Goal: Information Seeking & Learning: Learn about a topic

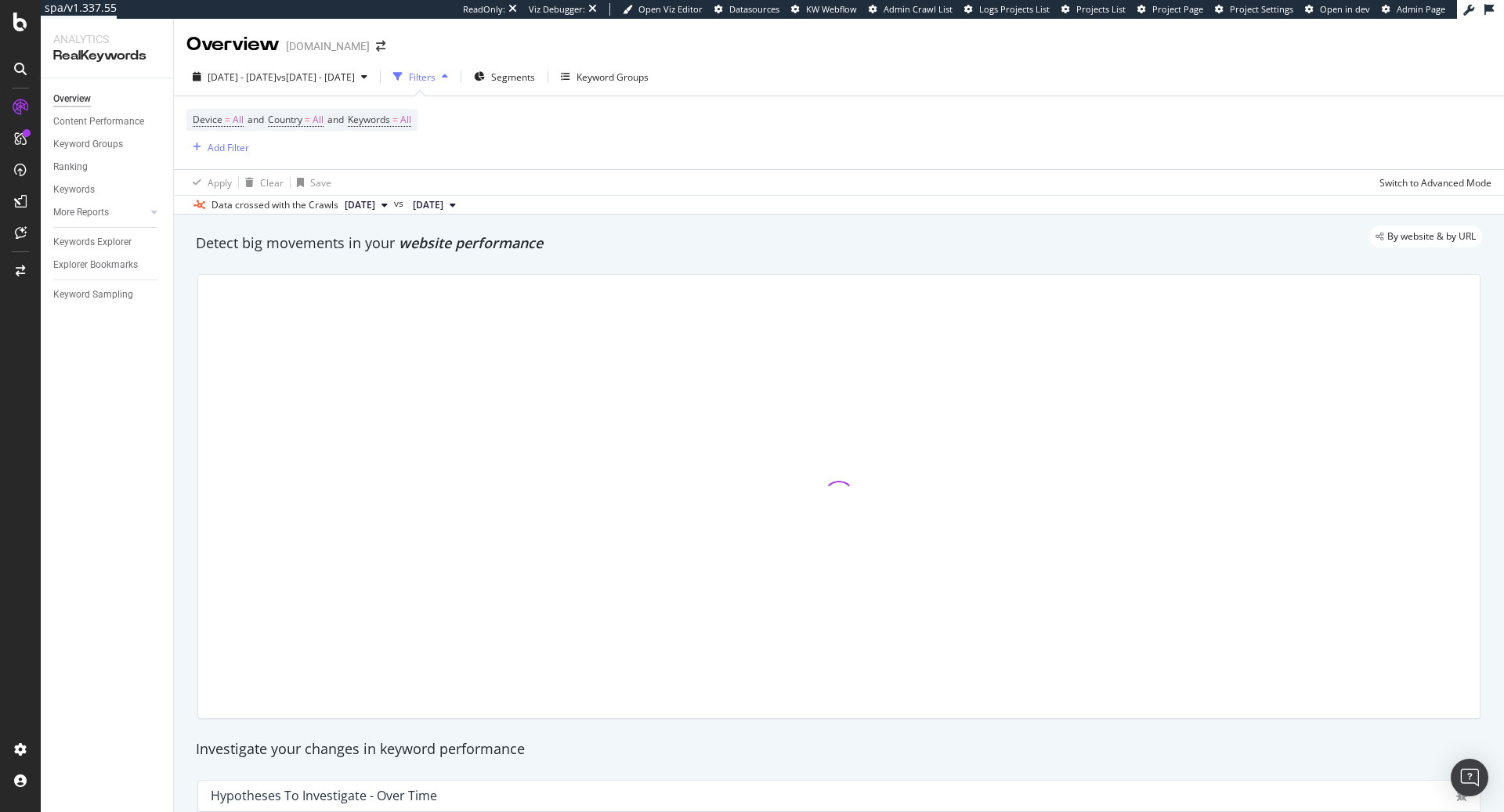
click at [448, 76] on icon "button" at bounding box center [445, 77] width 6 height 10
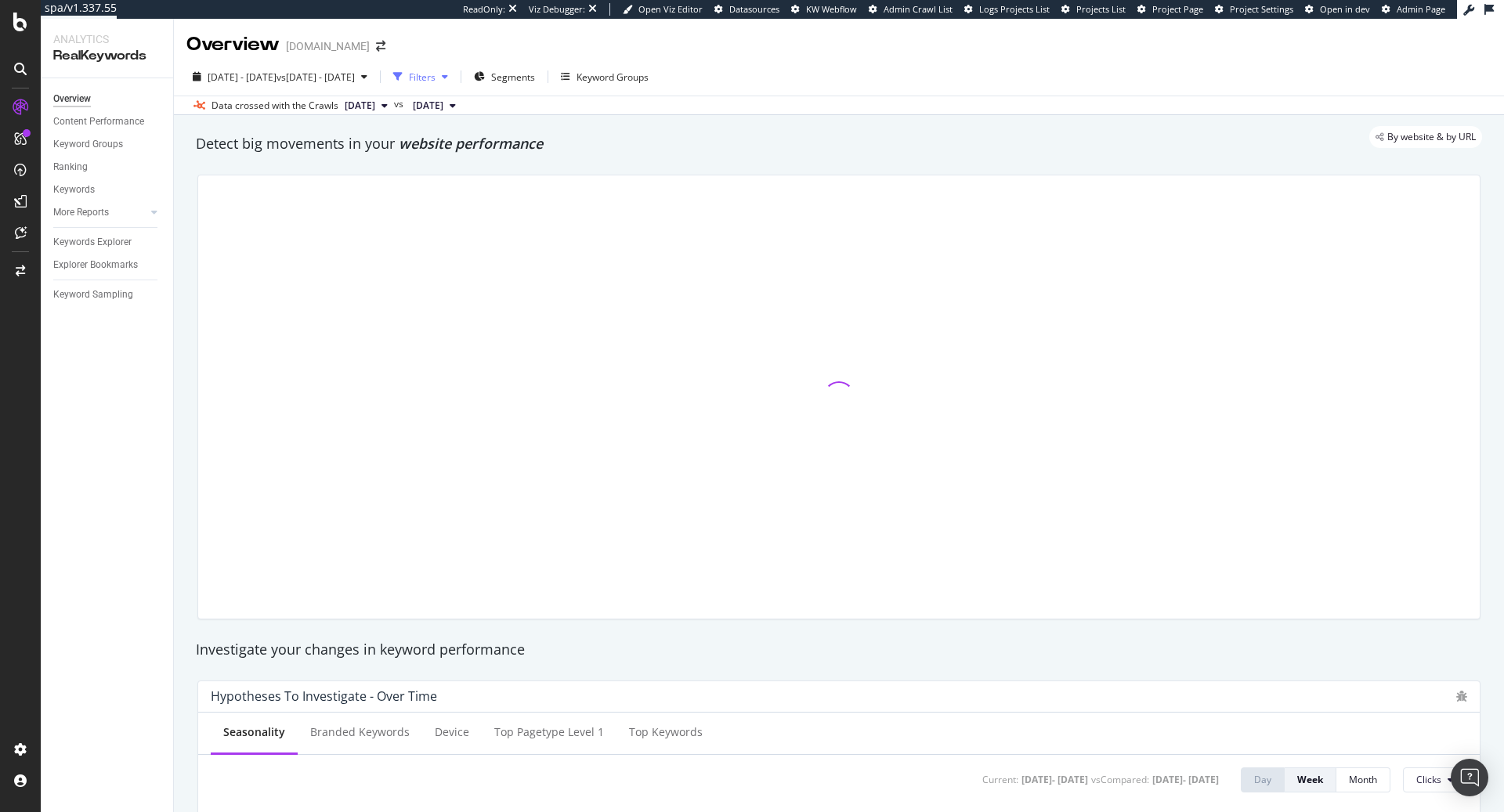
click at [436, 78] on div "Filters" at bounding box center [422, 77] width 27 height 13
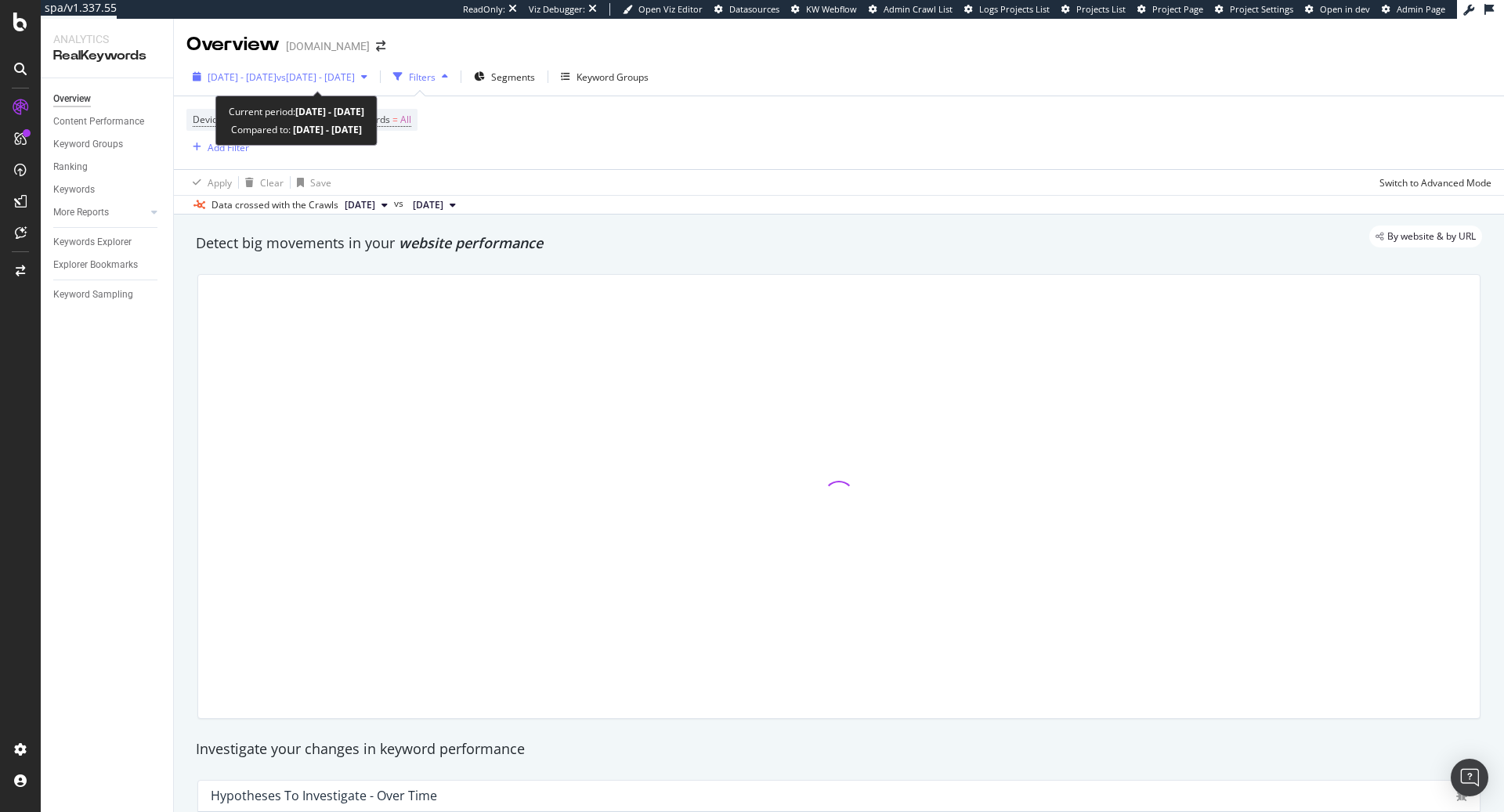
click at [355, 80] on span "vs [DATE] - [DATE]" at bounding box center [315, 77] width 78 height 13
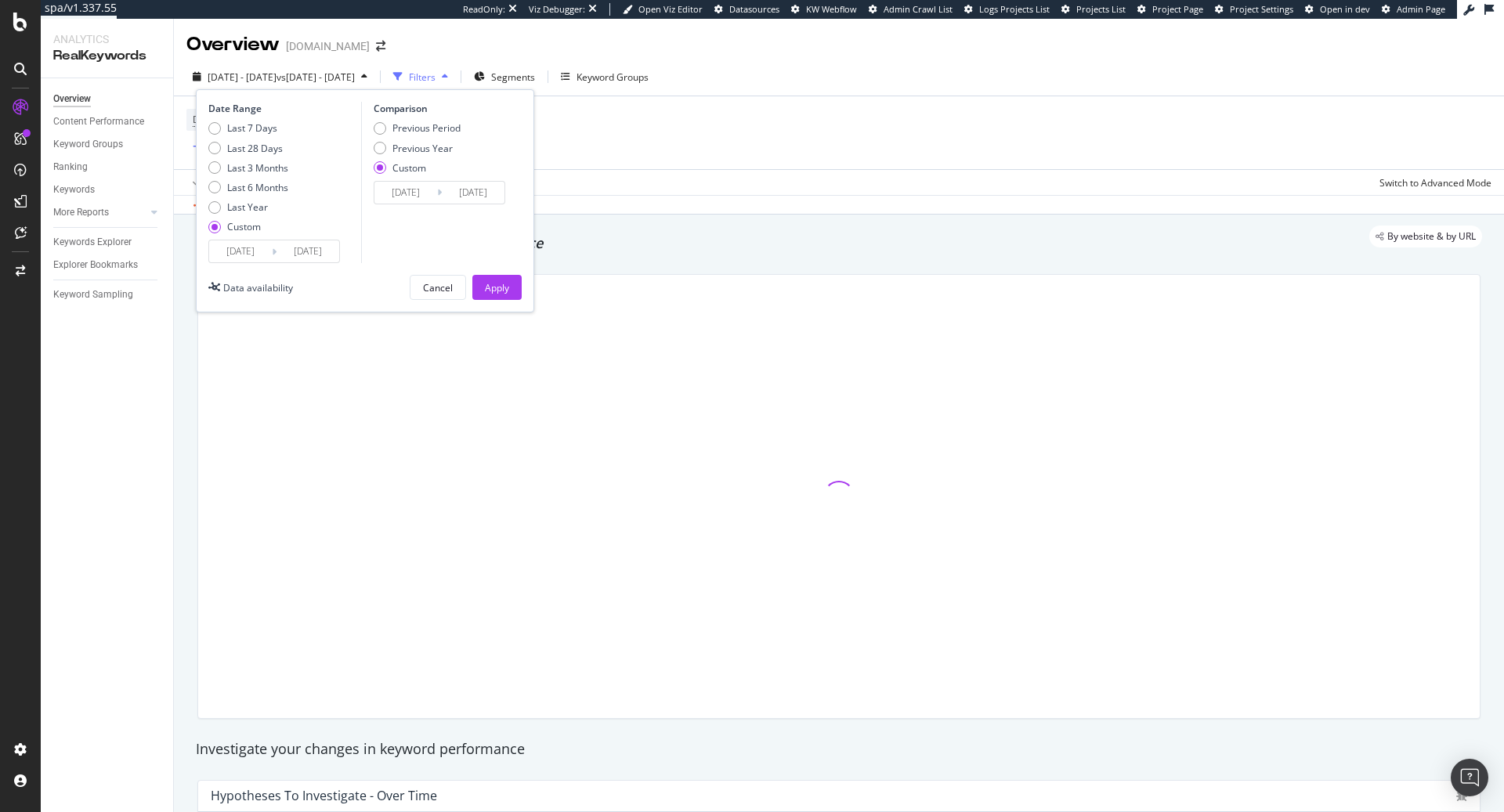
click at [638, 197] on div "Data crossed with the Crawls [DATE] vs [DATE]" at bounding box center [839, 204] width 1330 height 19
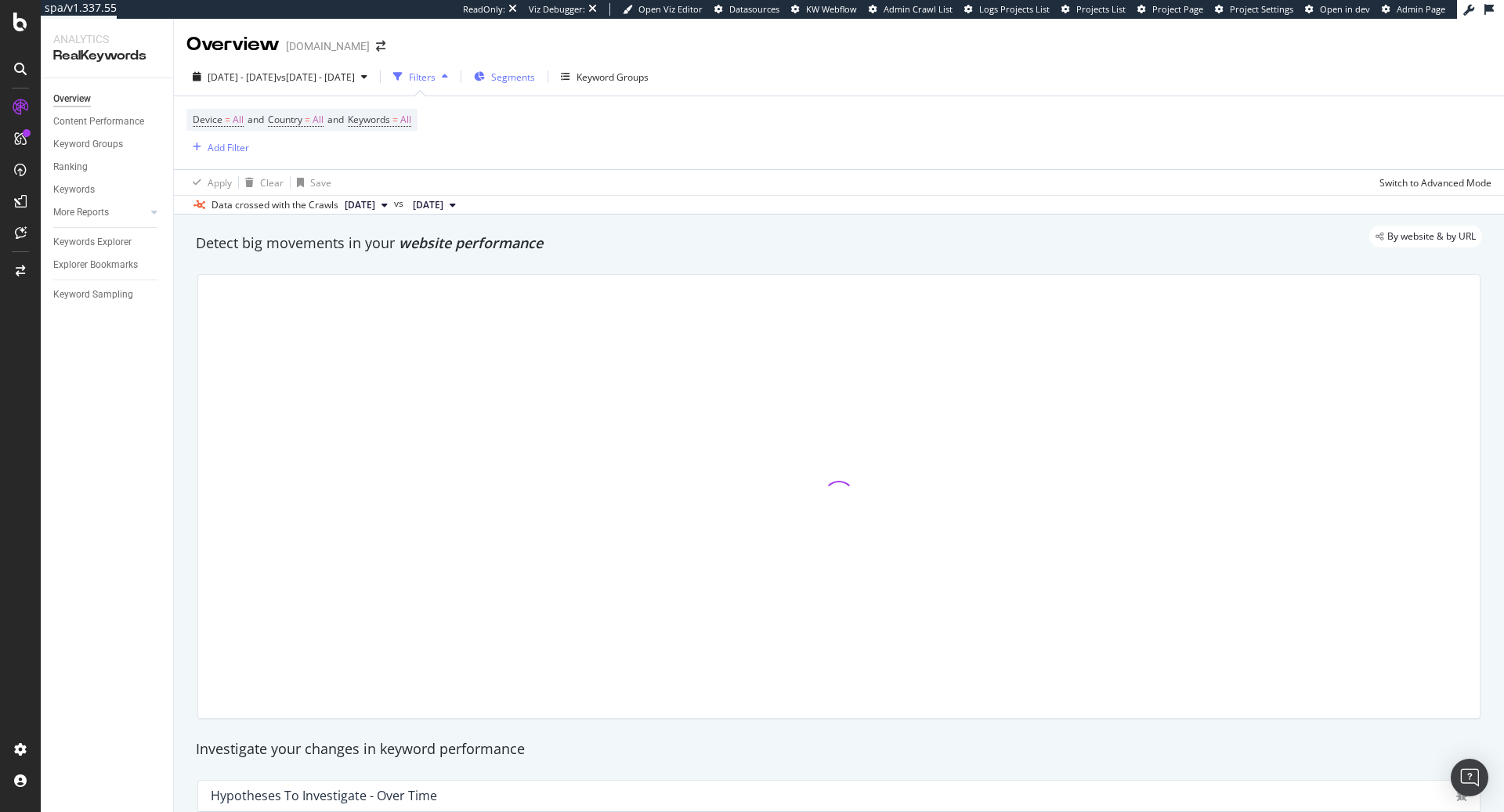
click at [535, 81] on span "Segments" at bounding box center [513, 77] width 44 height 13
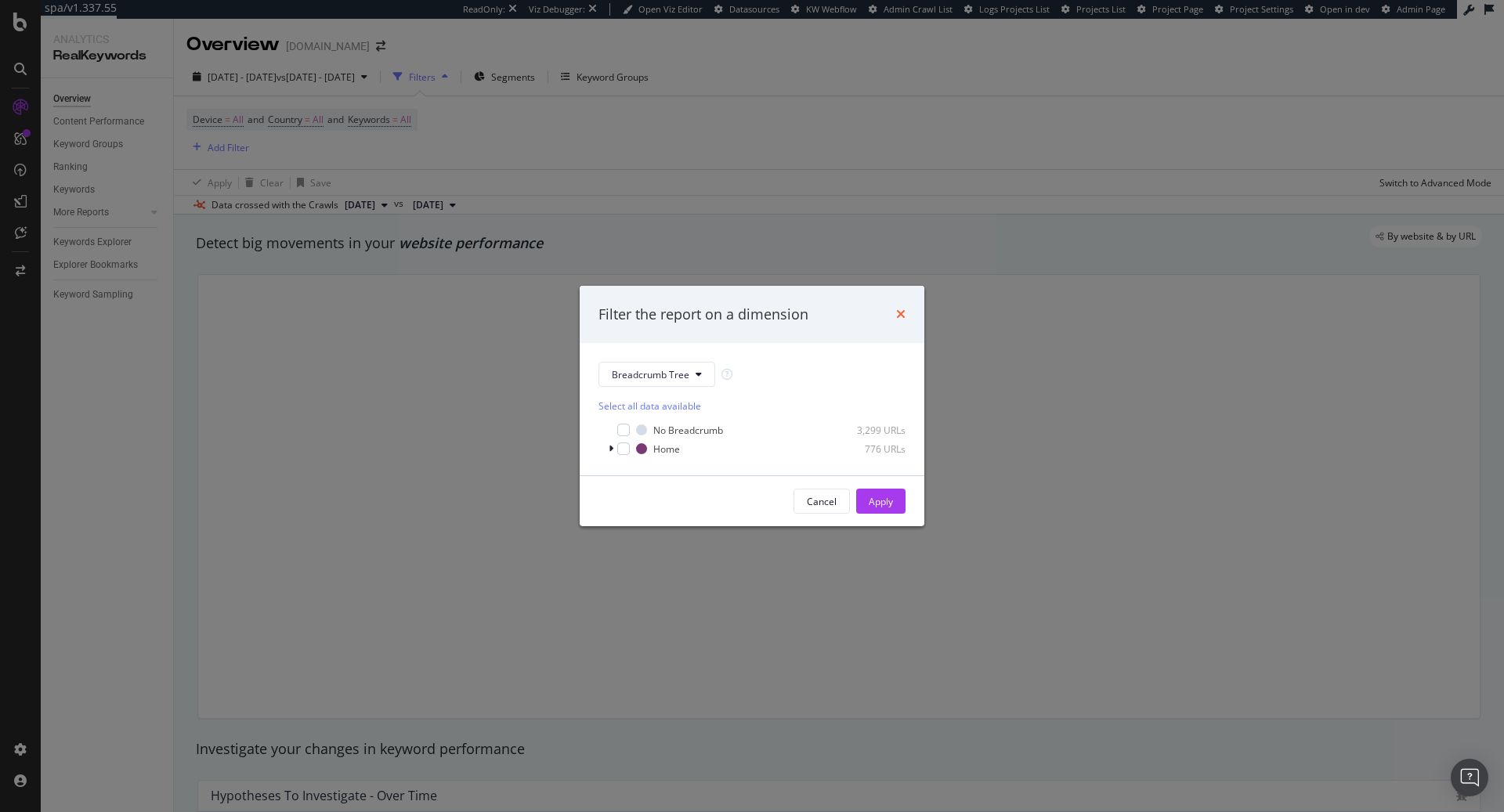
click at [904, 318] on icon "times" at bounding box center [901, 314] width 10 height 13
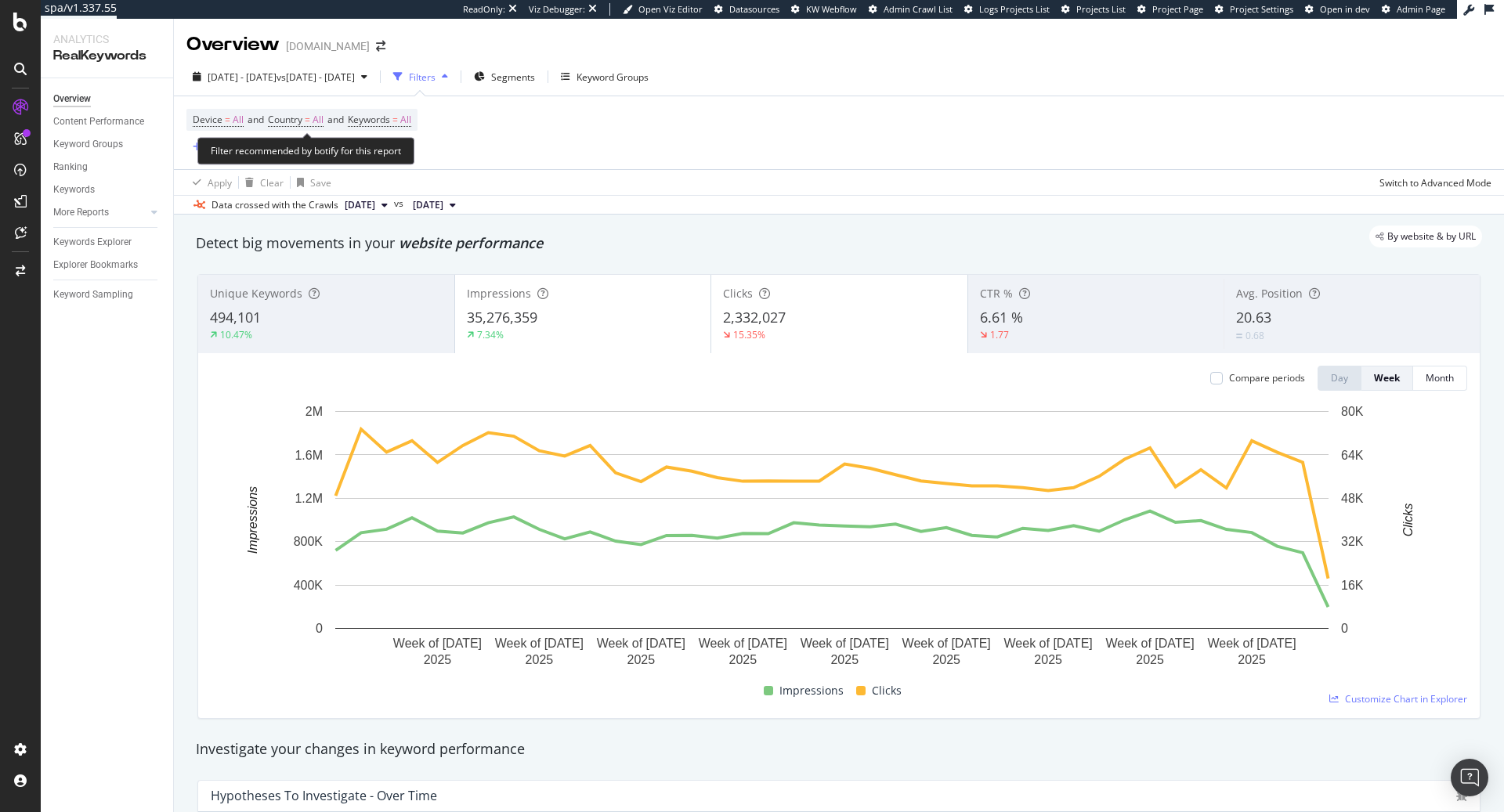
click at [387, 109] on span "Device = All and Country = All and Keywords = All" at bounding box center [301, 120] width 218 height 22
click at [411, 122] on span "All" at bounding box center [406, 120] width 11 height 22
drag, startPoint x: 402, startPoint y: 153, endPoint x: 393, endPoint y: 156, distance: 9.5
click at [402, 153] on div "button" at bounding box center [398, 157] width 19 height 10
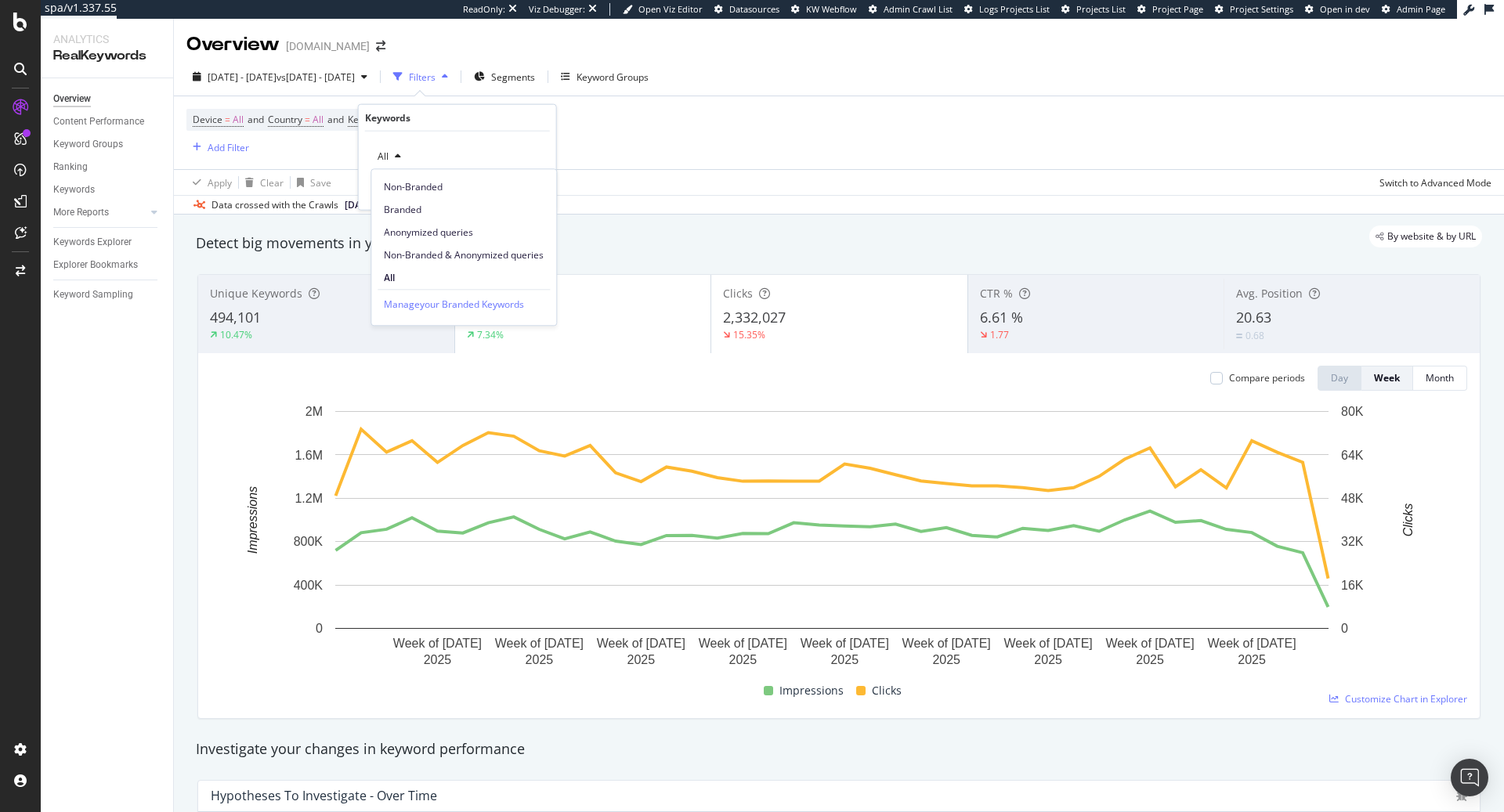
click at [731, 166] on div "Device = All and Country = All and Keywords = All Add Filter" at bounding box center [839, 133] width 1305 height 73
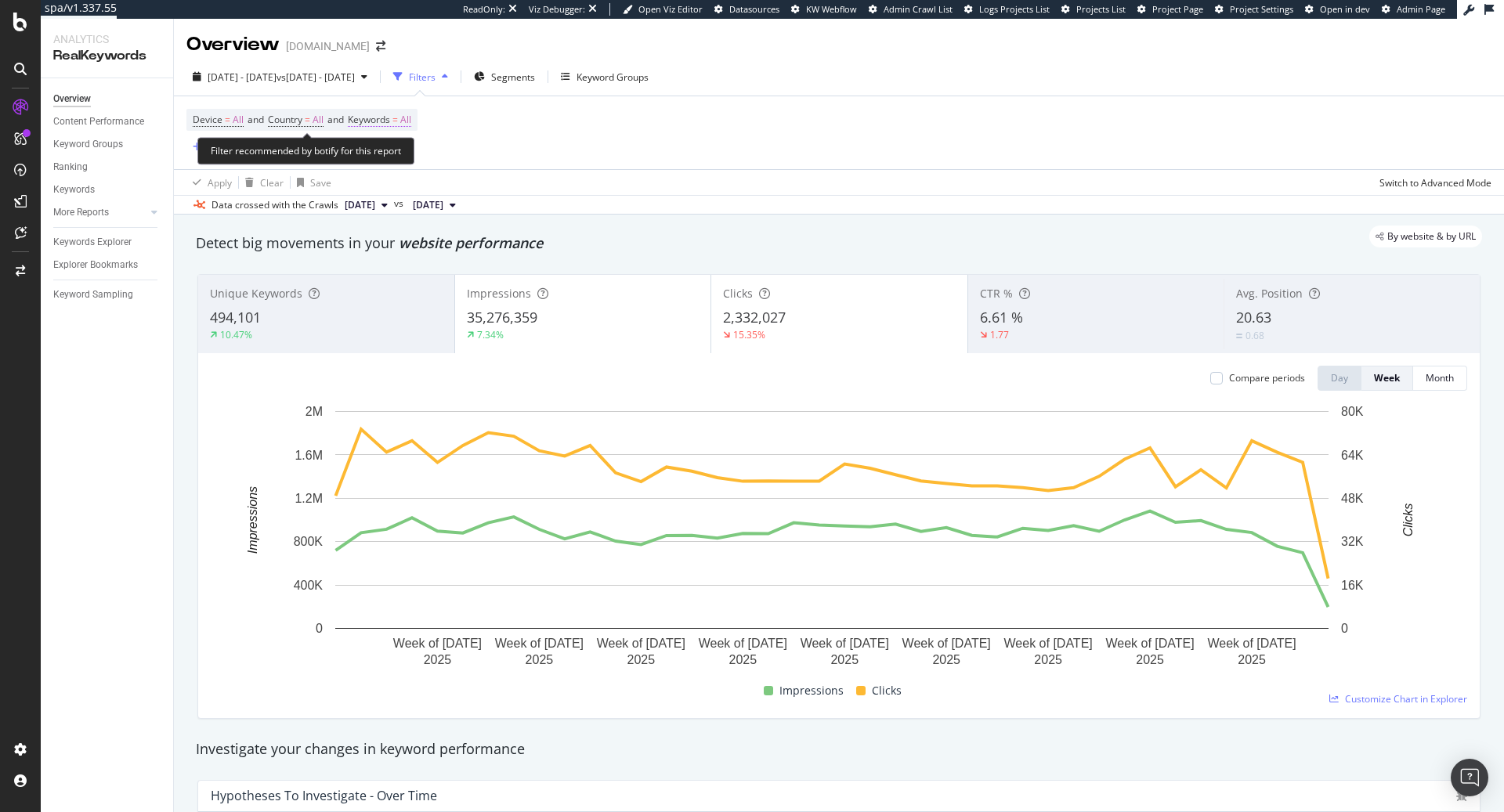
click at [407, 118] on span "Keywords = All" at bounding box center [379, 120] width 64 height 14
click at [366, 169] on div "All Cancel Add filter Apply" at bounding box center [457, 170] width 197 height 78
click at [371, 166] on div "All" at bounding box center [389, 156] width 36 height 23
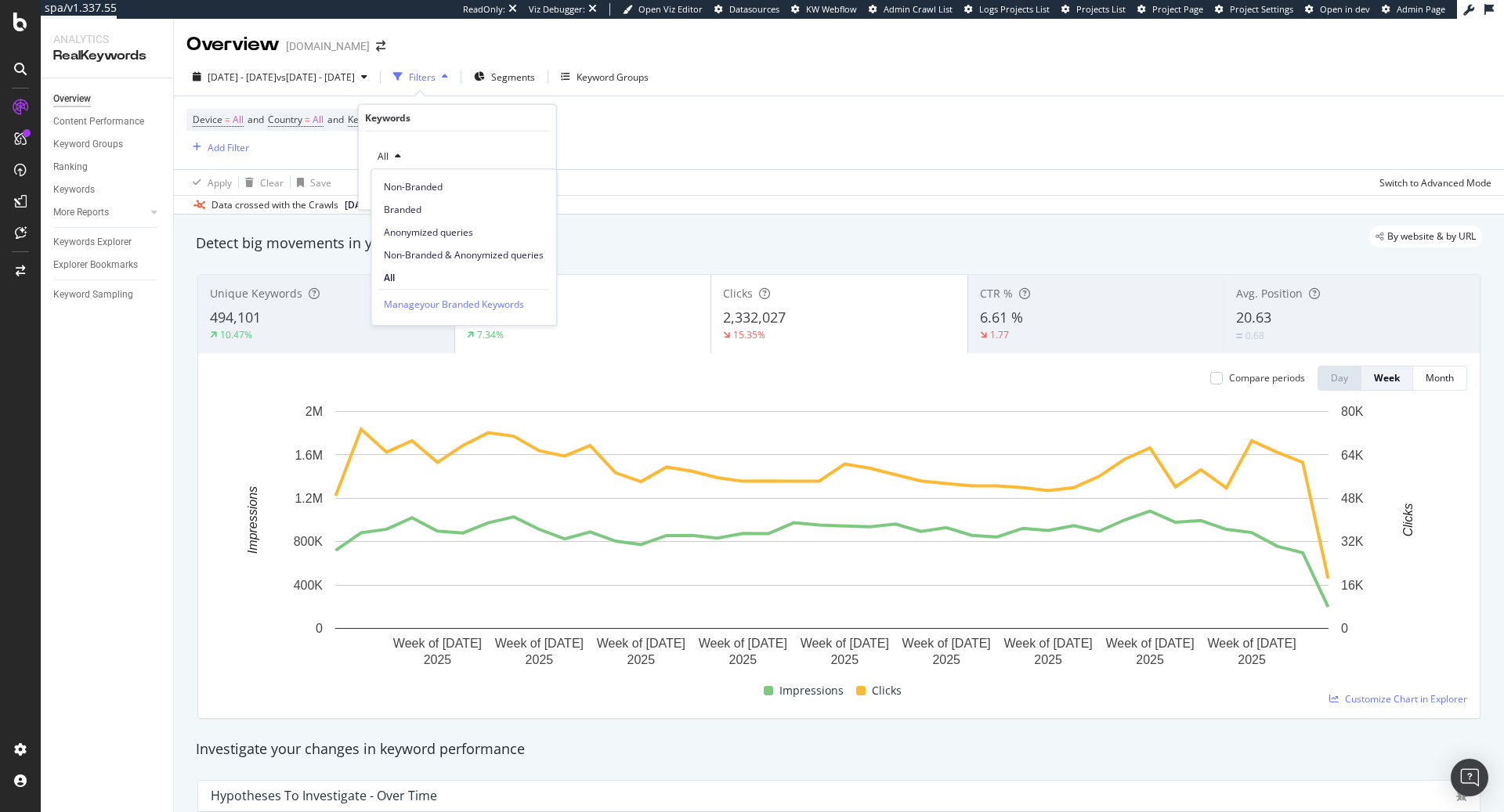
click at [752, 168] on div "Device = All and Country = All and Keywords = All Add Filter" at bounding box center [839, 133] width 1305 height 73
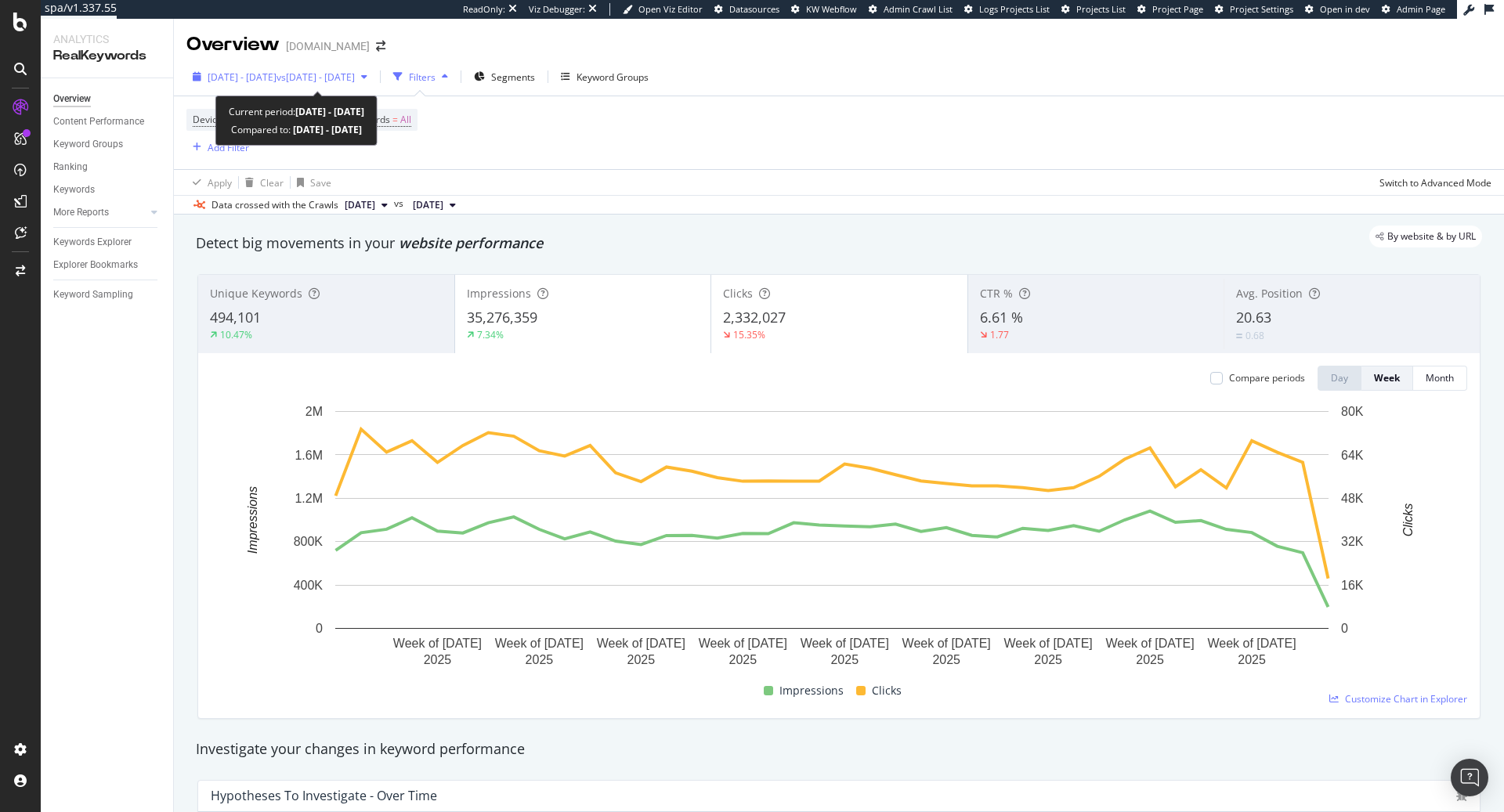
click at [373, 64] on button "[DATE] - [DATE] vs [DATE] - [DATE]" at bounding box center [280, 76] width 187 height 25
click at [564, 167] on div "Device = All and Country = All and Keywords = All Add Filter" at bounding box center [839, 133] width 1305 height 73
click at [355, 80] on span "vs [DATE] - [DATE]" at bounding box center [315, 77] width 78 height 13
click at [670, 146] on div "Device = All and Country = All and Keywords = All Add Filter" at bounding box center [839, 133] width 1305 height 73
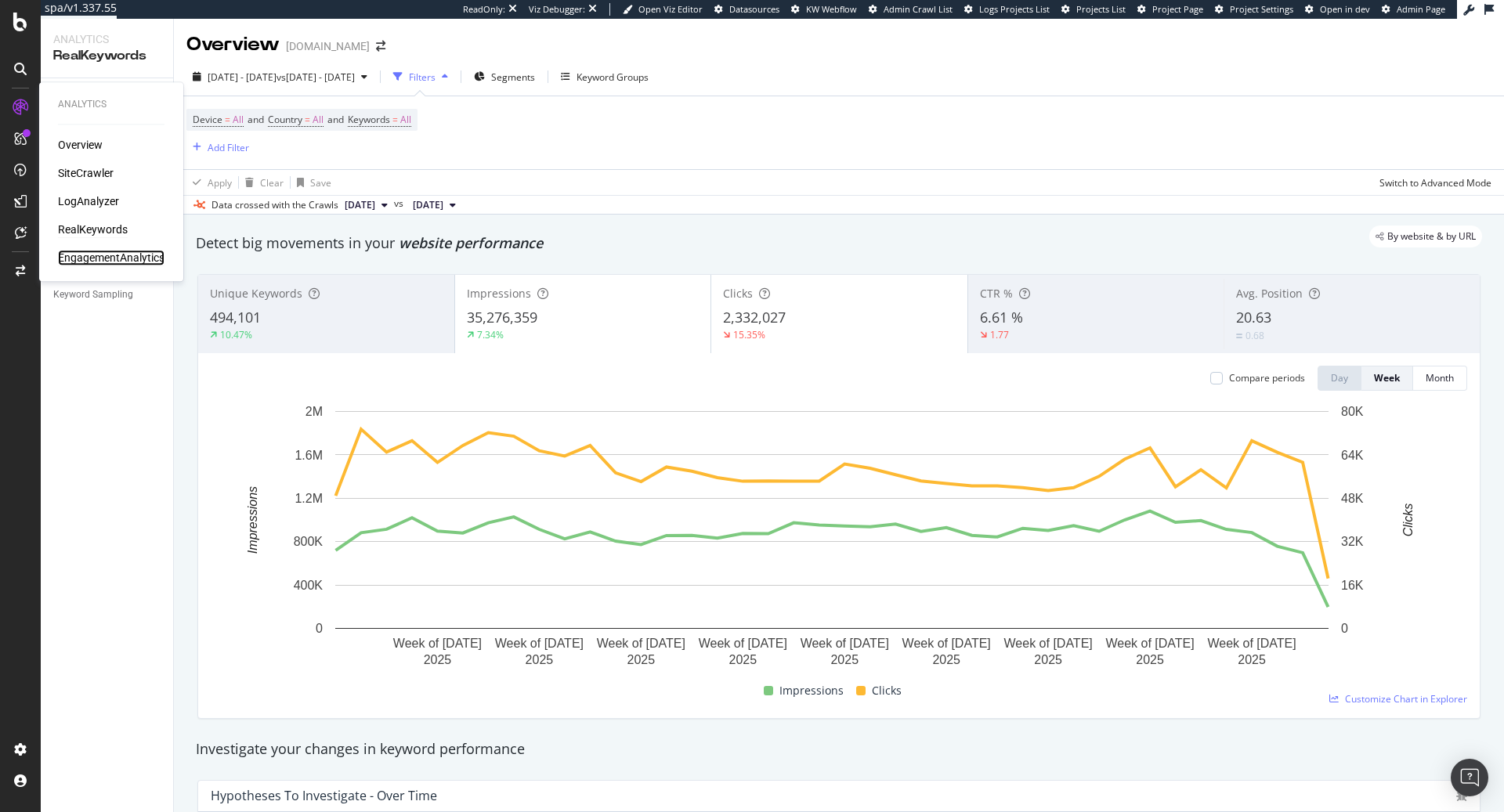
click at [95, 254] on div "EngagementAnalytics" at bounding box center [112, 257] width 107 height 15
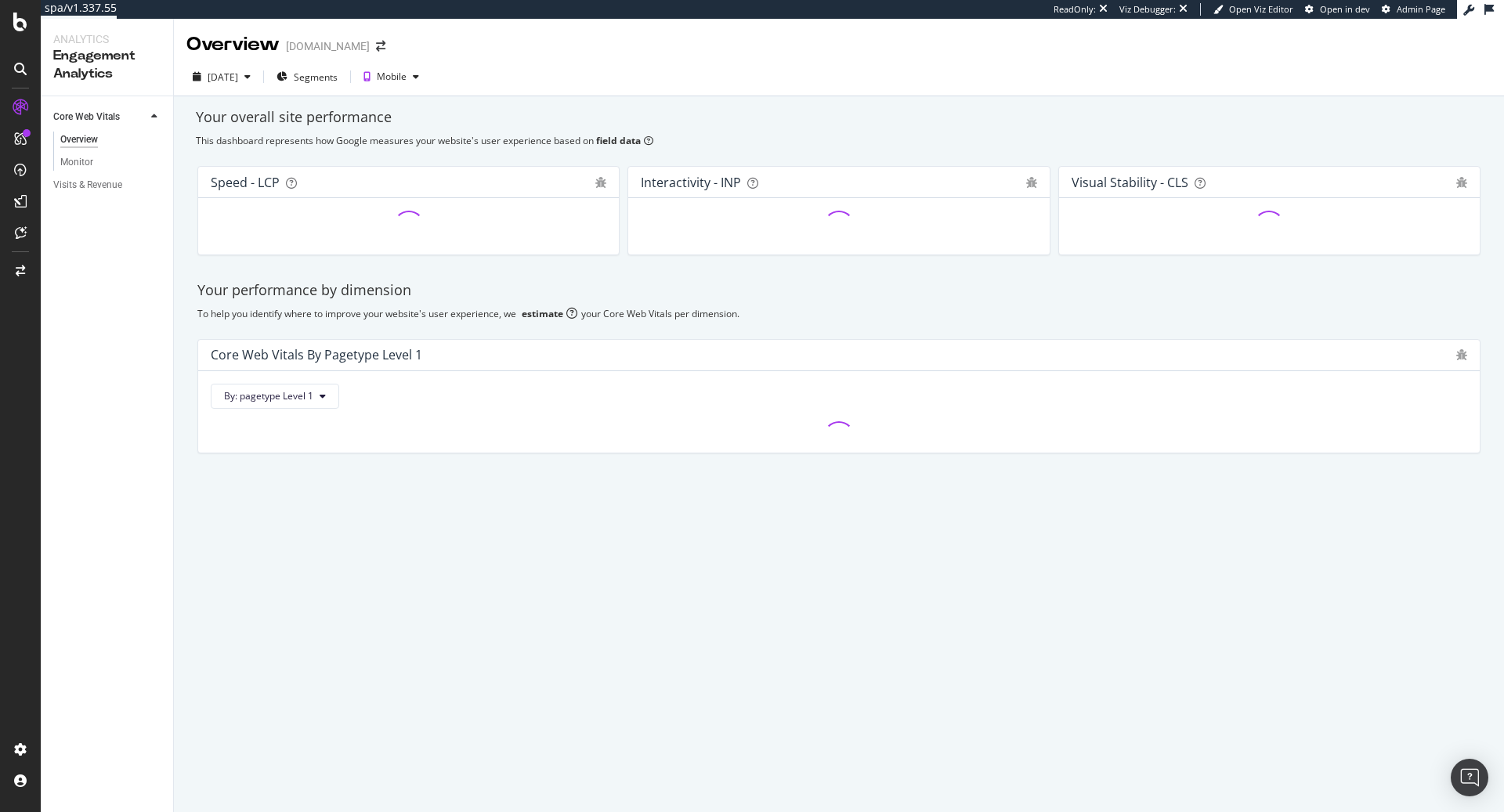
click at [50, 184] on div "Core Web Vitals Overview Monitor Visits & Revenue" at bounding box center [107, 454] width 133 height 716
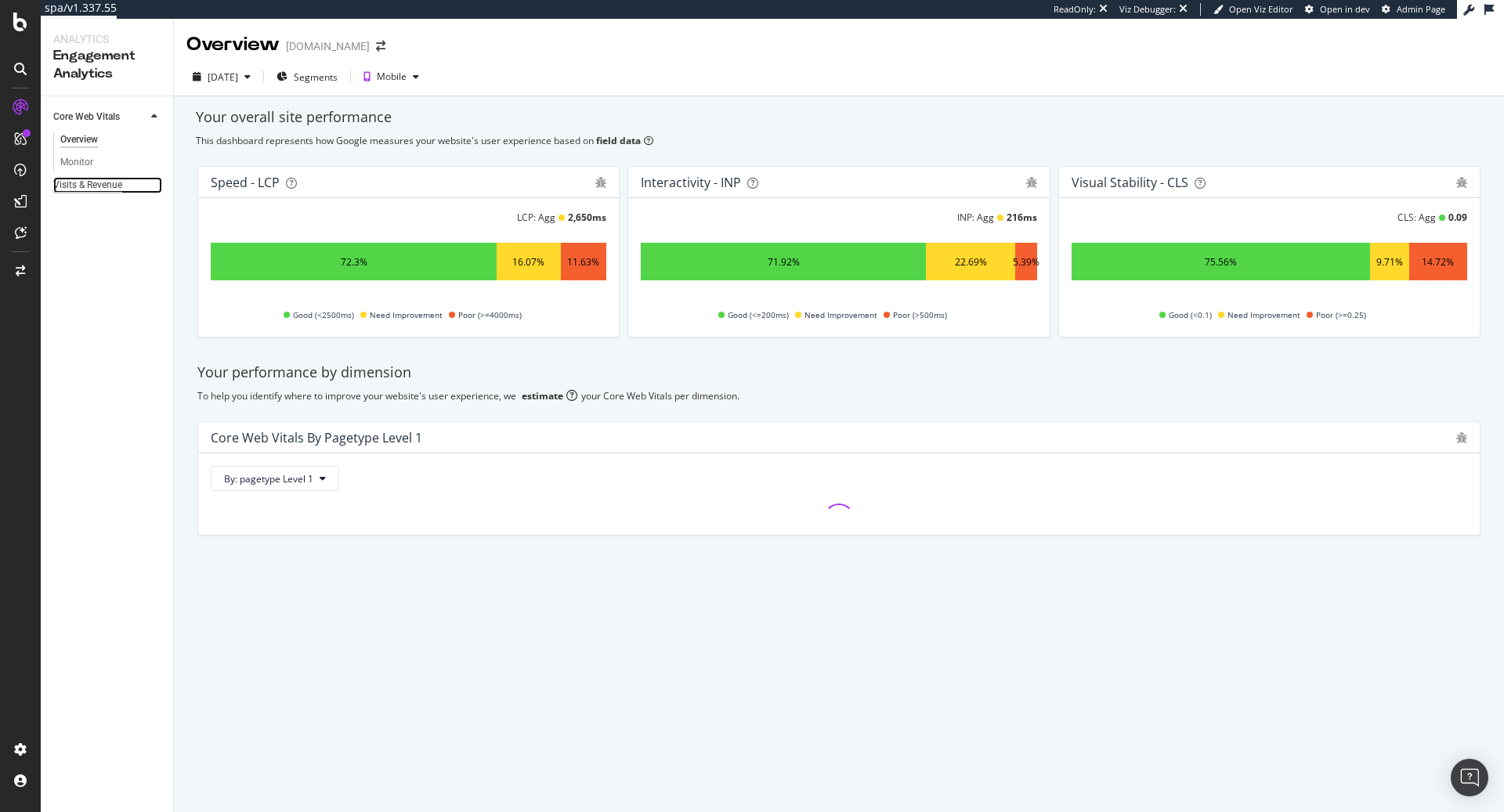
click at [115, 186] on div "Visits & Revenue" at bounding box center [87, 185] width 69 height 16
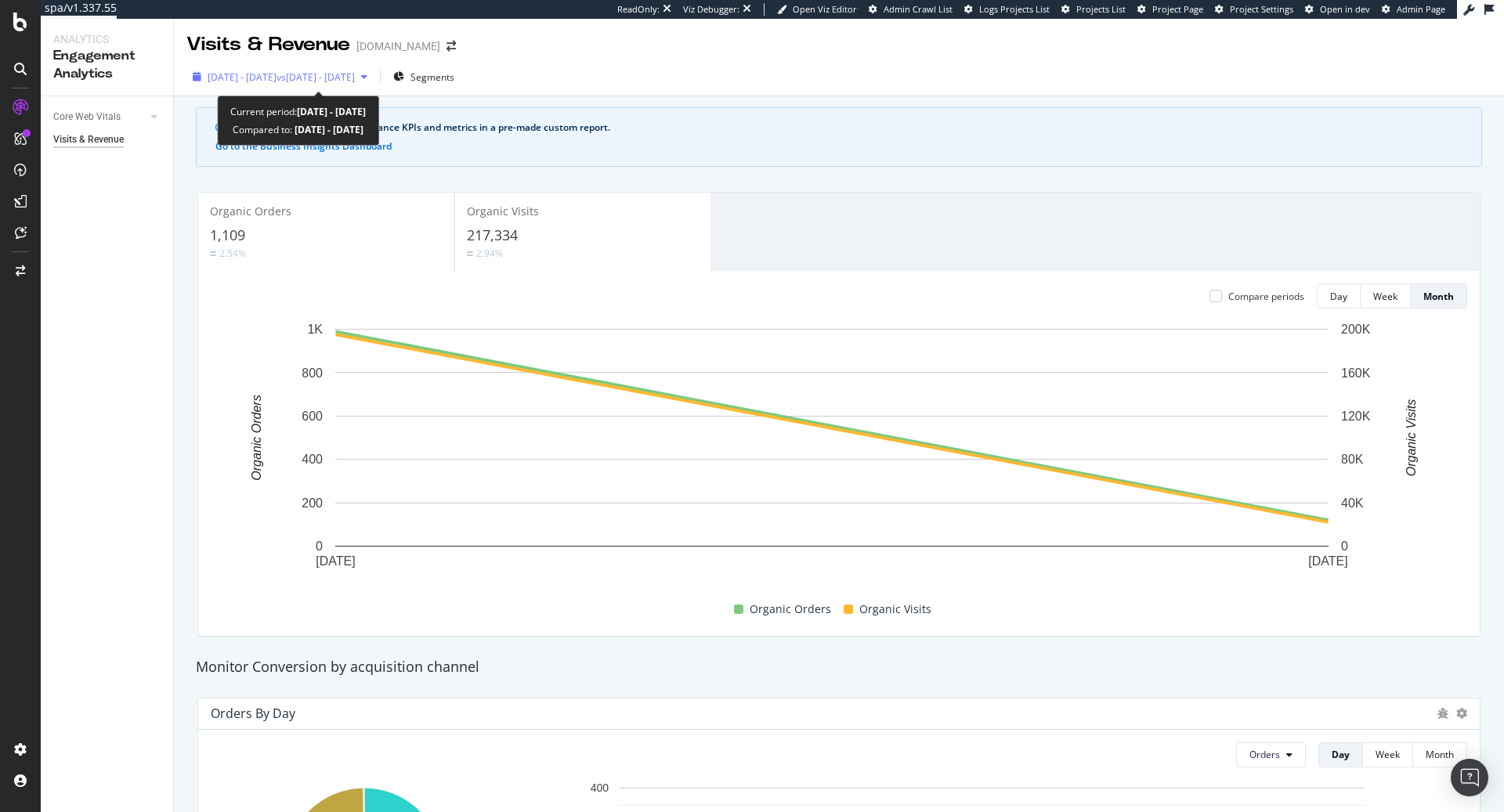
click at [355, 74] on span "vs [DATE] - [DATE]" at bounding box center [315, 77] width 78 height 13
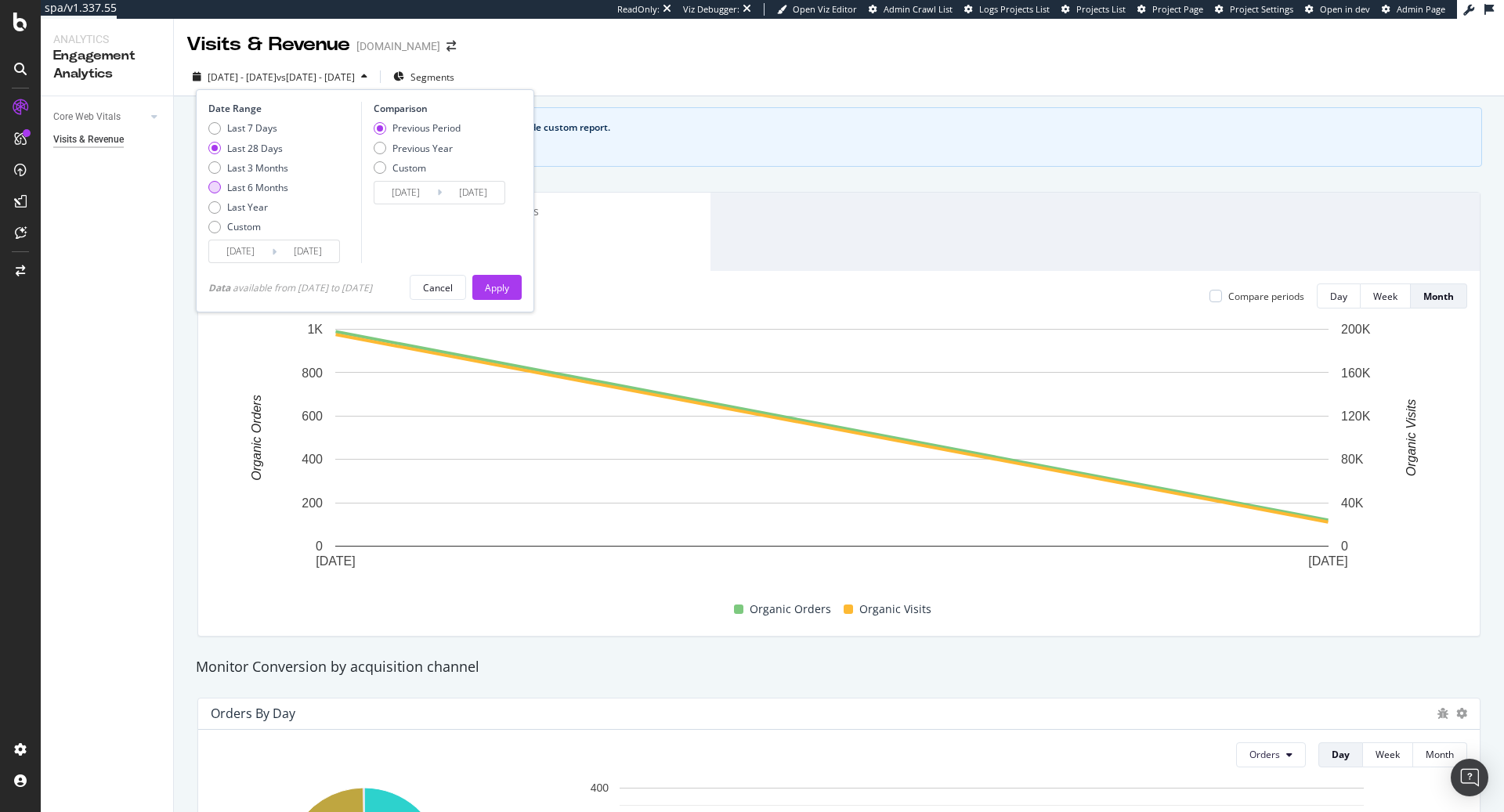
click at [268, 191] on div "Last 6 Months" at bounding box center [258, 187] width 61 height 13
type input "[DATE]"
click at [509, 287] on div "Apply" at bounding box center [497, 288] width 24 height 13
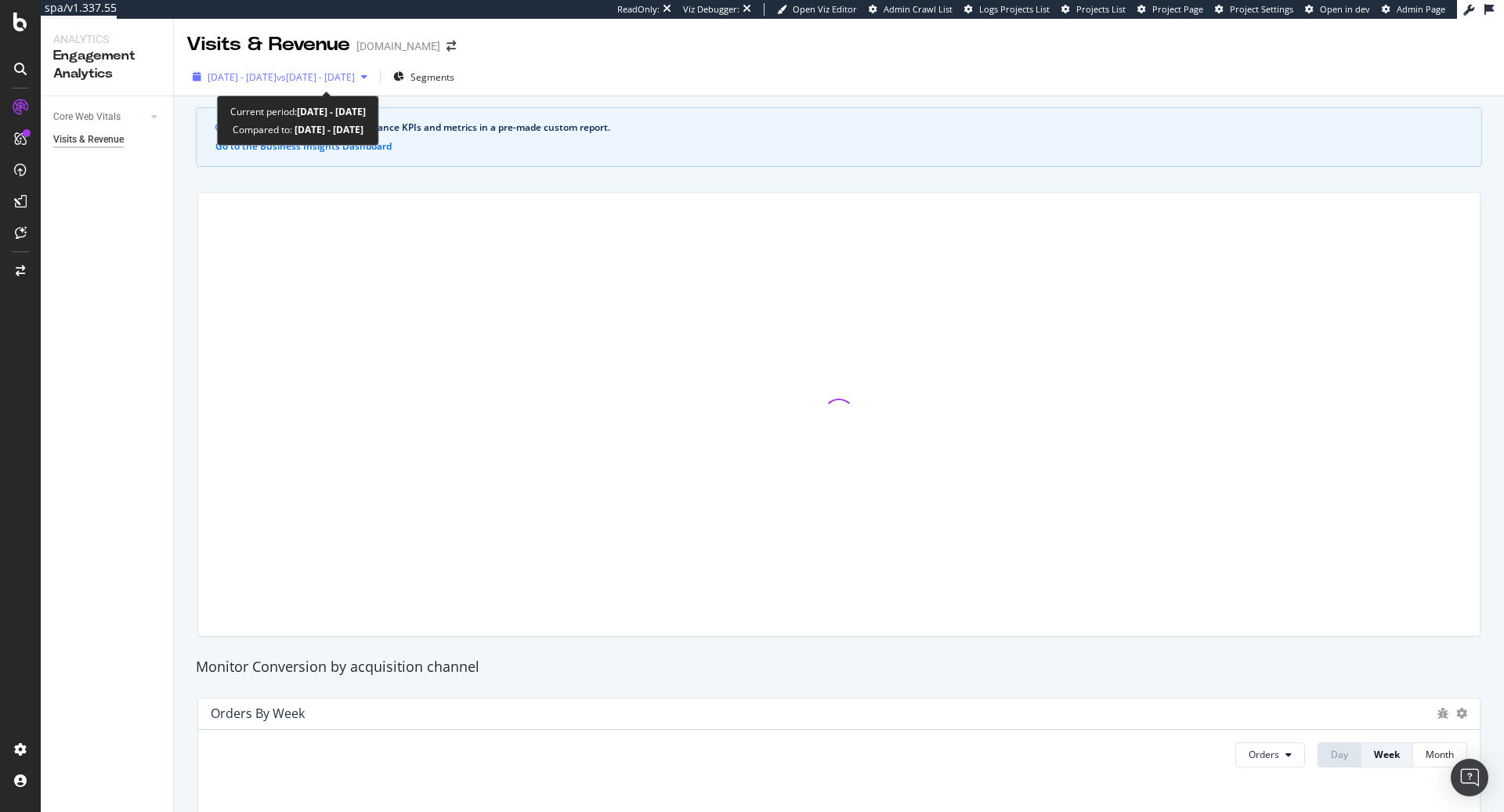
click at [355, 74] on span "vs [DATE] - [DATE]" at bounding box center [315, 77] width 78 height 13
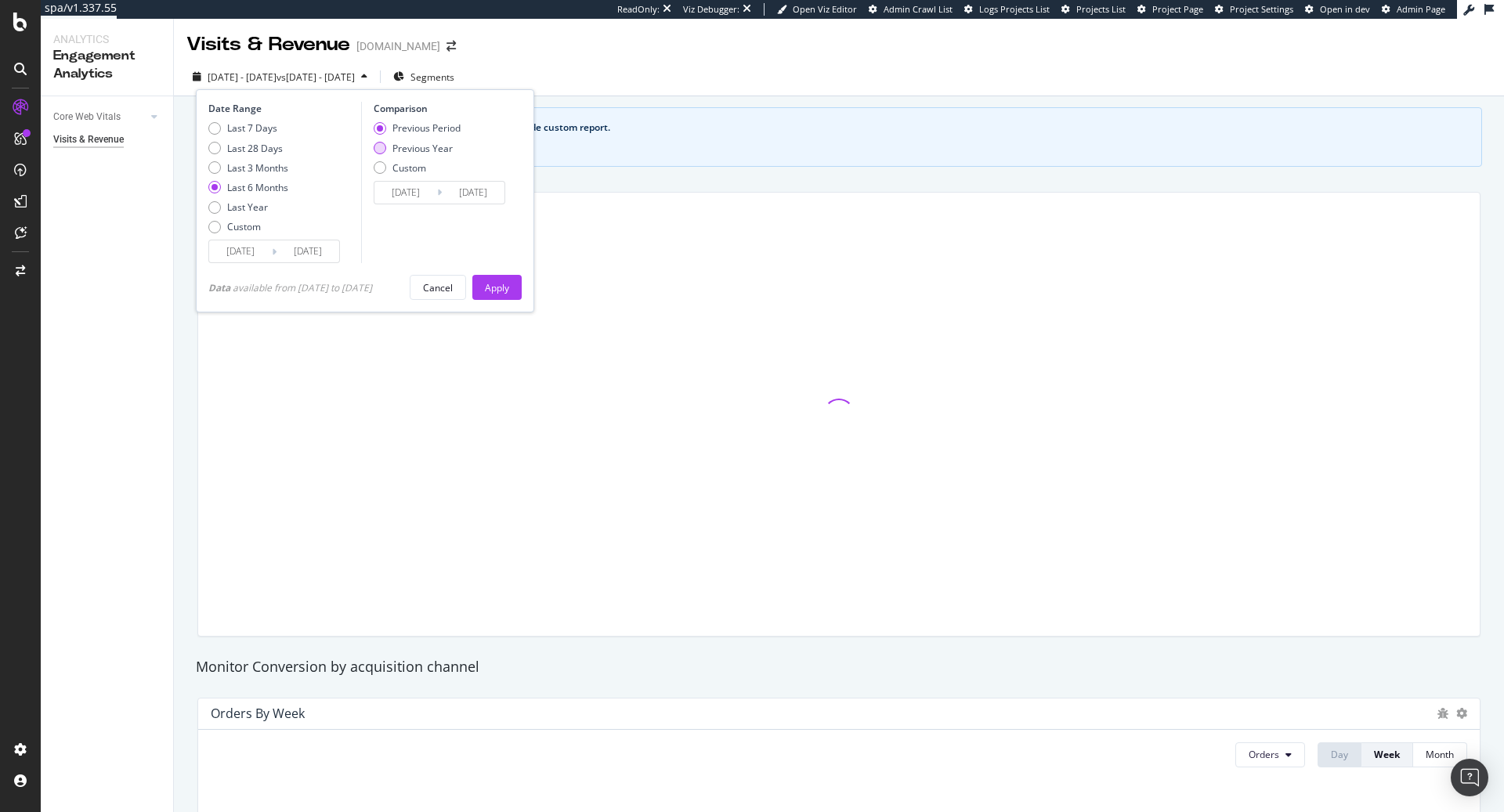
click at [423, 147] on div "Previous Year" at bounding box center [423, 148] width 61 height 13
type input "[DATE]"
click at [494, 294] on div "Apply" at bounding box center [497, 287] width 24 height 23
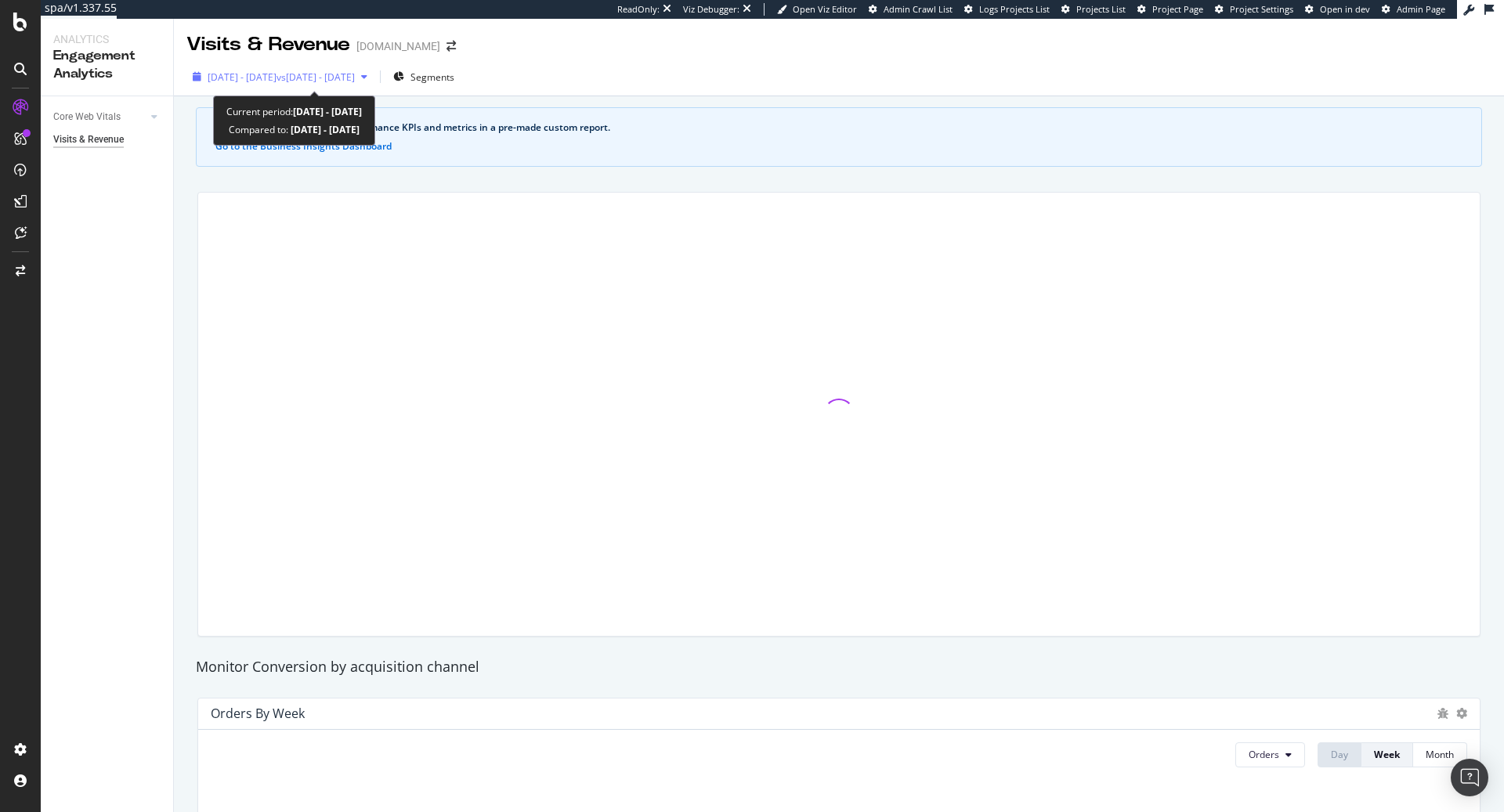
click at [373, 89] on button "[DATE] - [DATE] vs [DATE] - [DATE]" at bounding box center [280, 76] width 187 height 25
click at [680, 179] on div at bounding box center [839, 414] width 1302 height 470
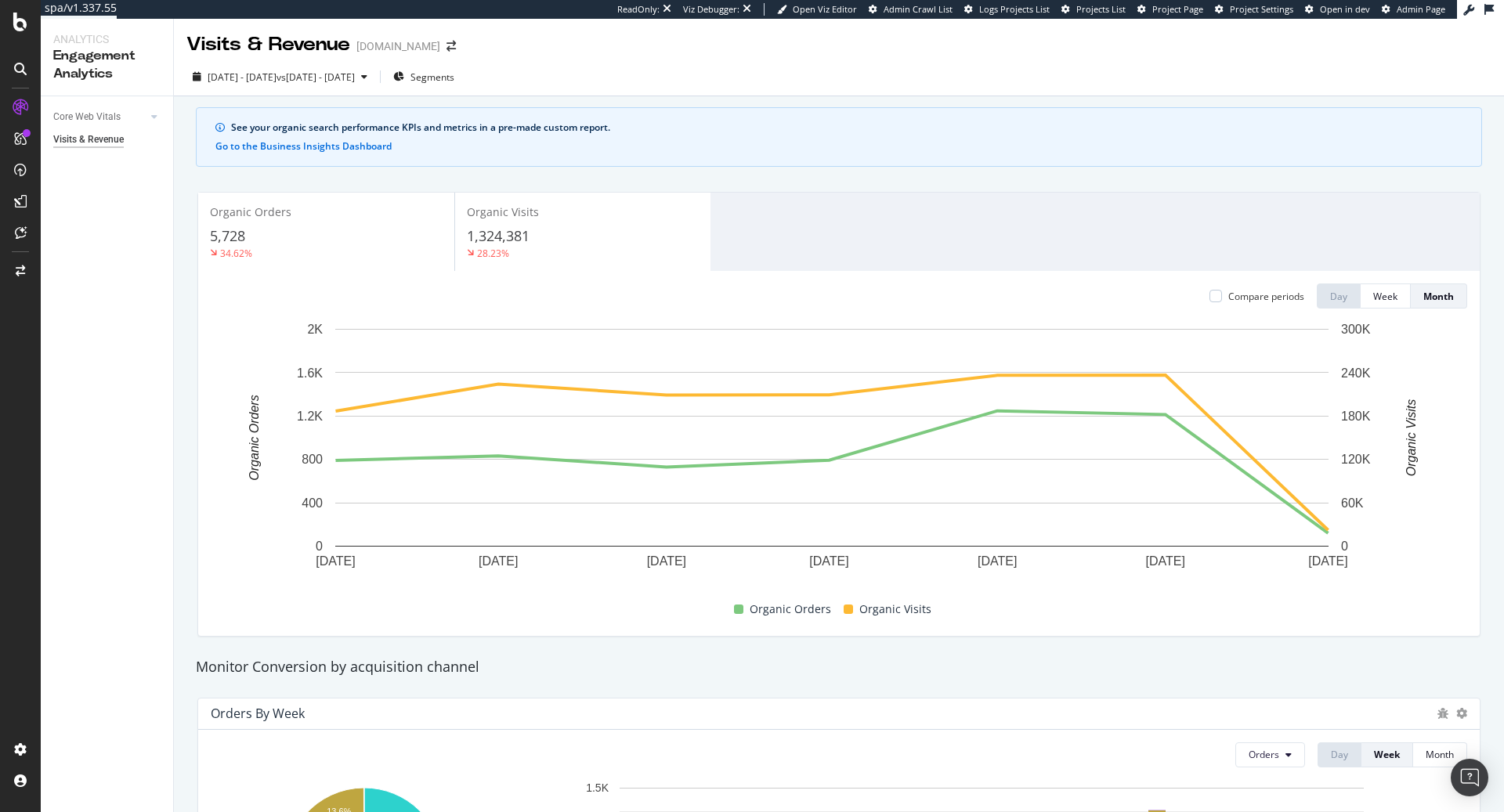
click at [593, 232] on div "1,324,381" at bounding box center [583, 236] width 232 height 20
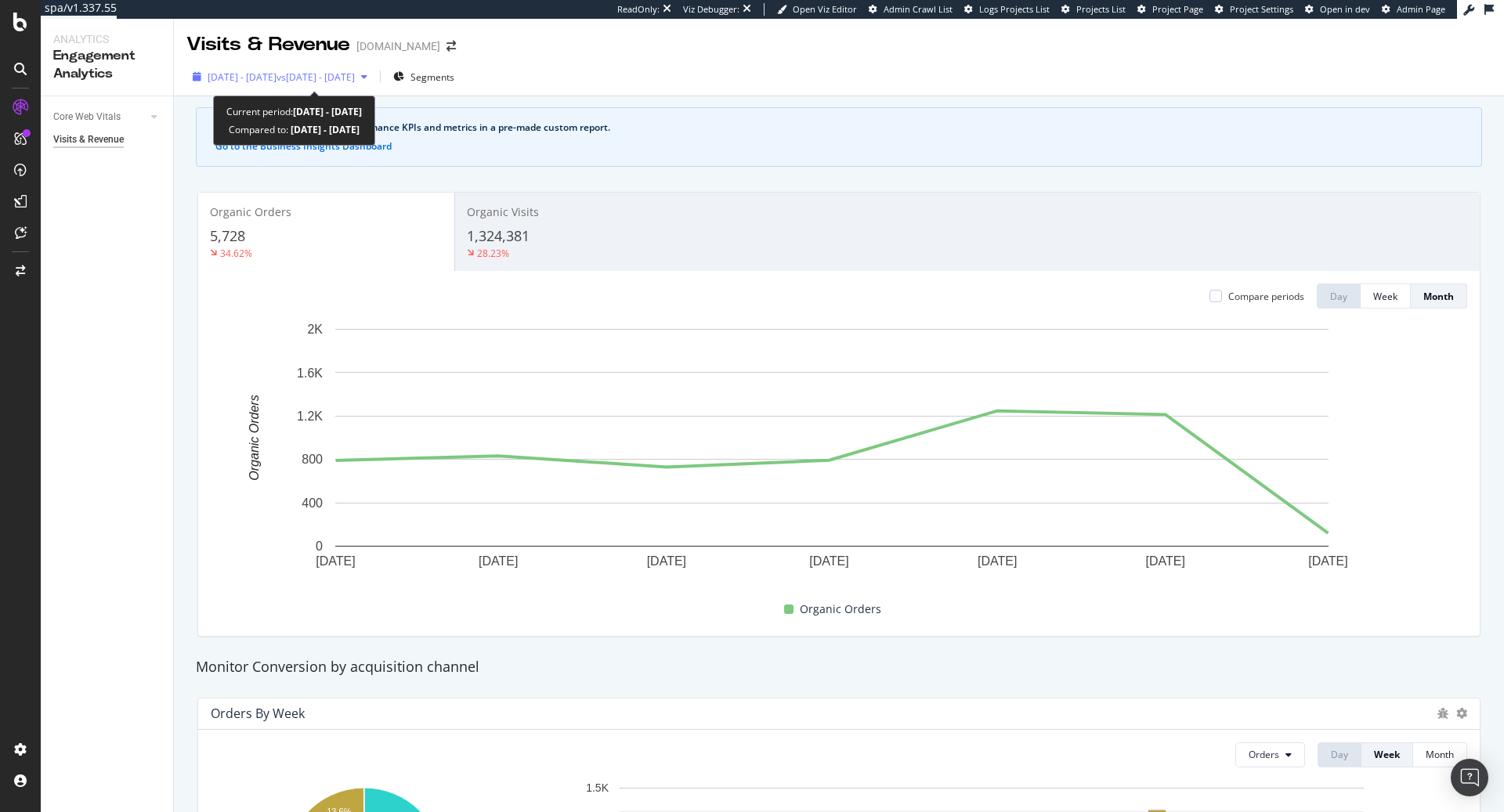
click at [355, 77] on span "vs [DATE] - [DATE]" at bounding box center [315, 77] width 78 height 13
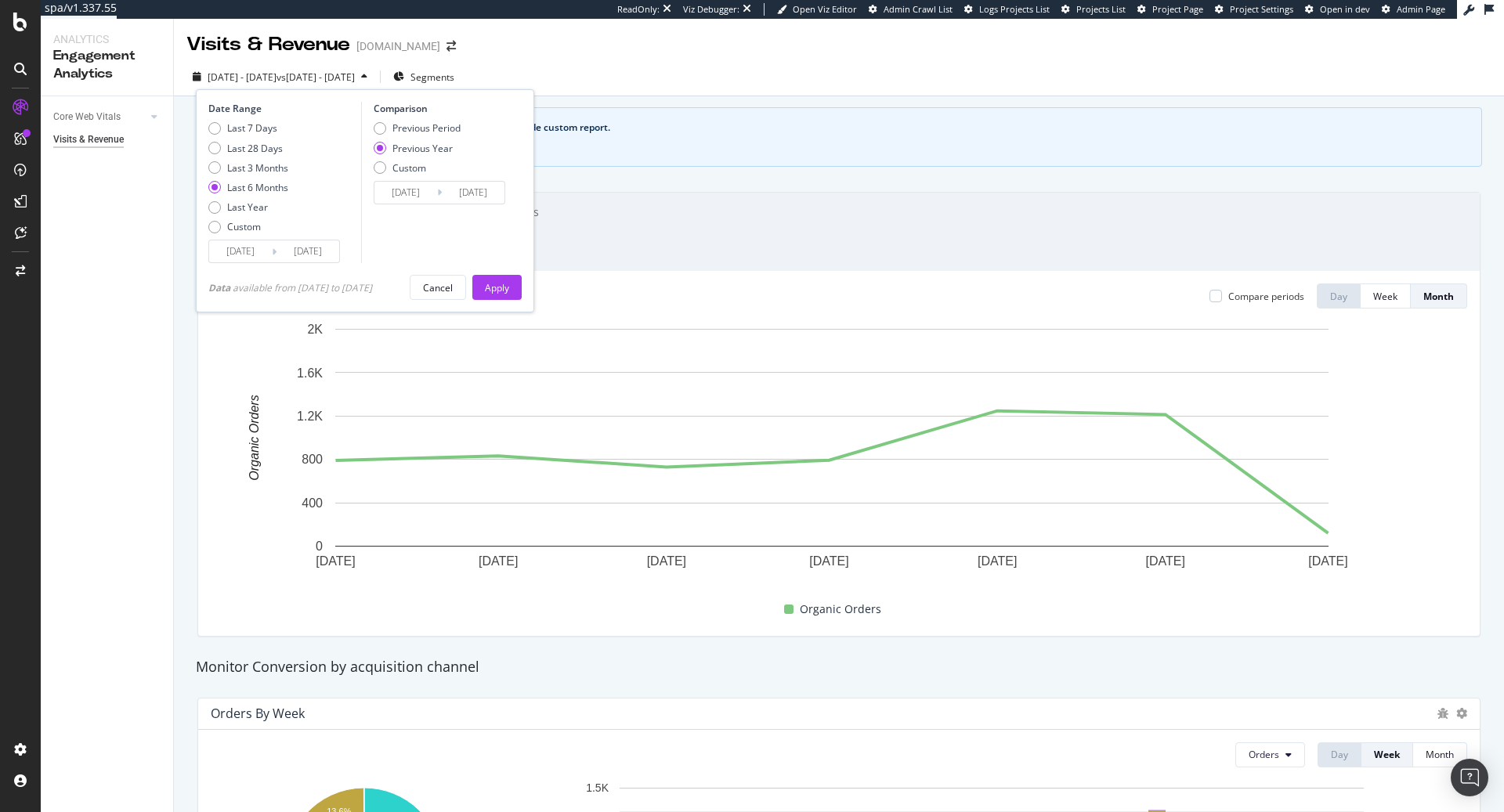
click at [601, 196] on div "Organic Visits 1,324,381 28.23%" at bounding box center [583, 231] width 255 height 70
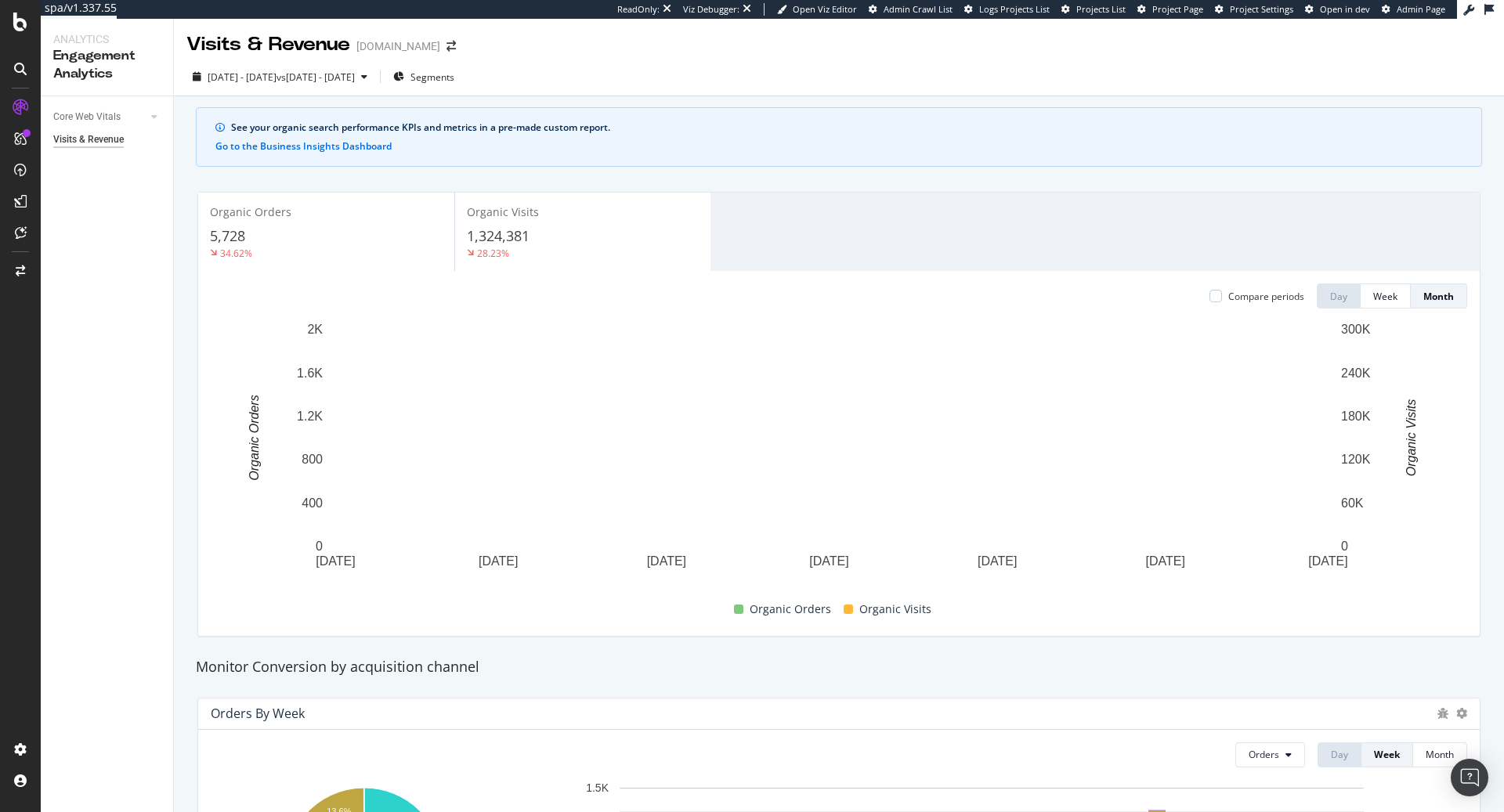
click at [371, 243] on div "5,728" at bounding box center [326, 236] width 233 height 20
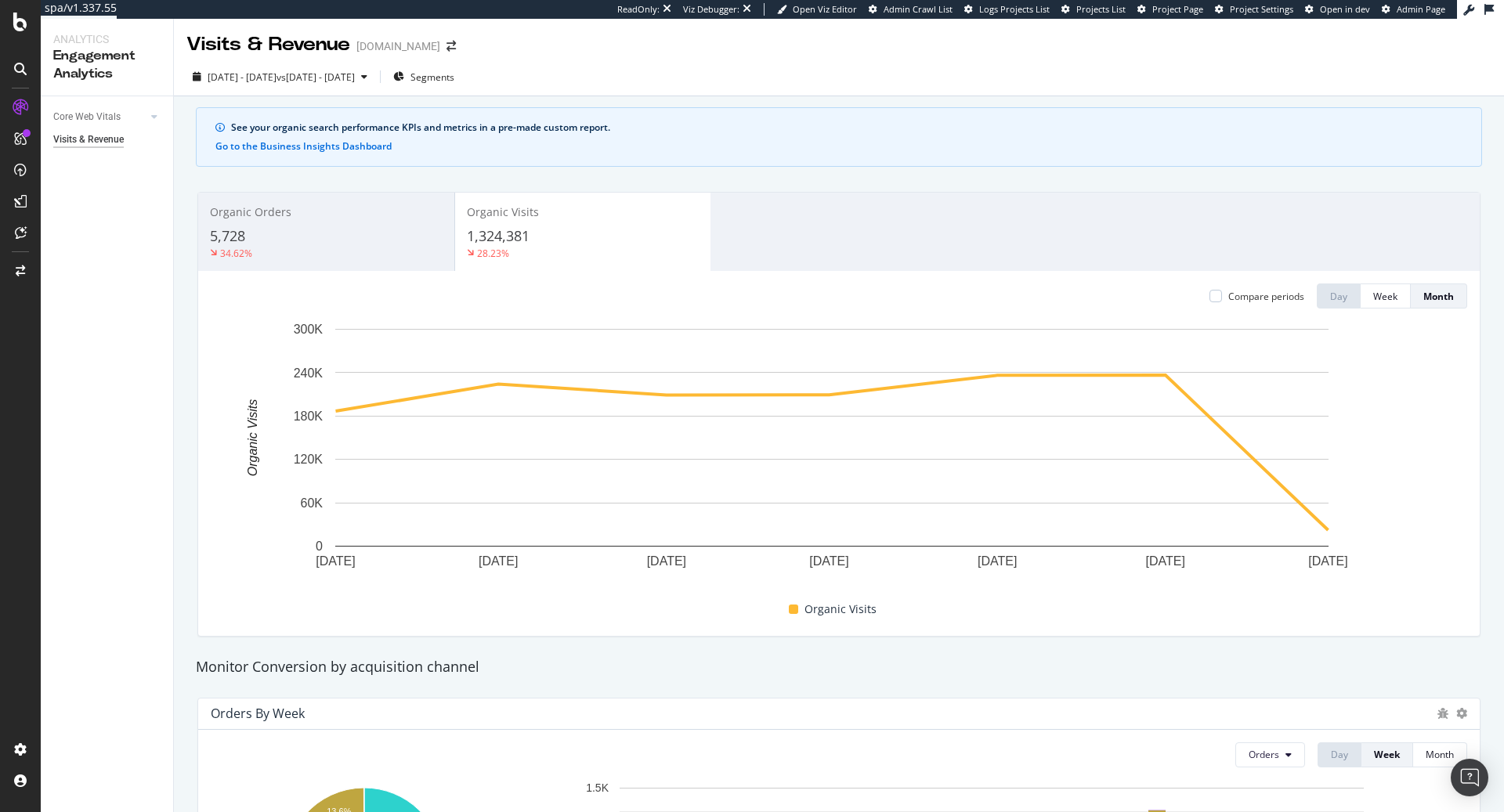
click at [390, 221] on div "Organic Orders 5,728 34.62%" at bounding box center [326, 231] width 256 height 70
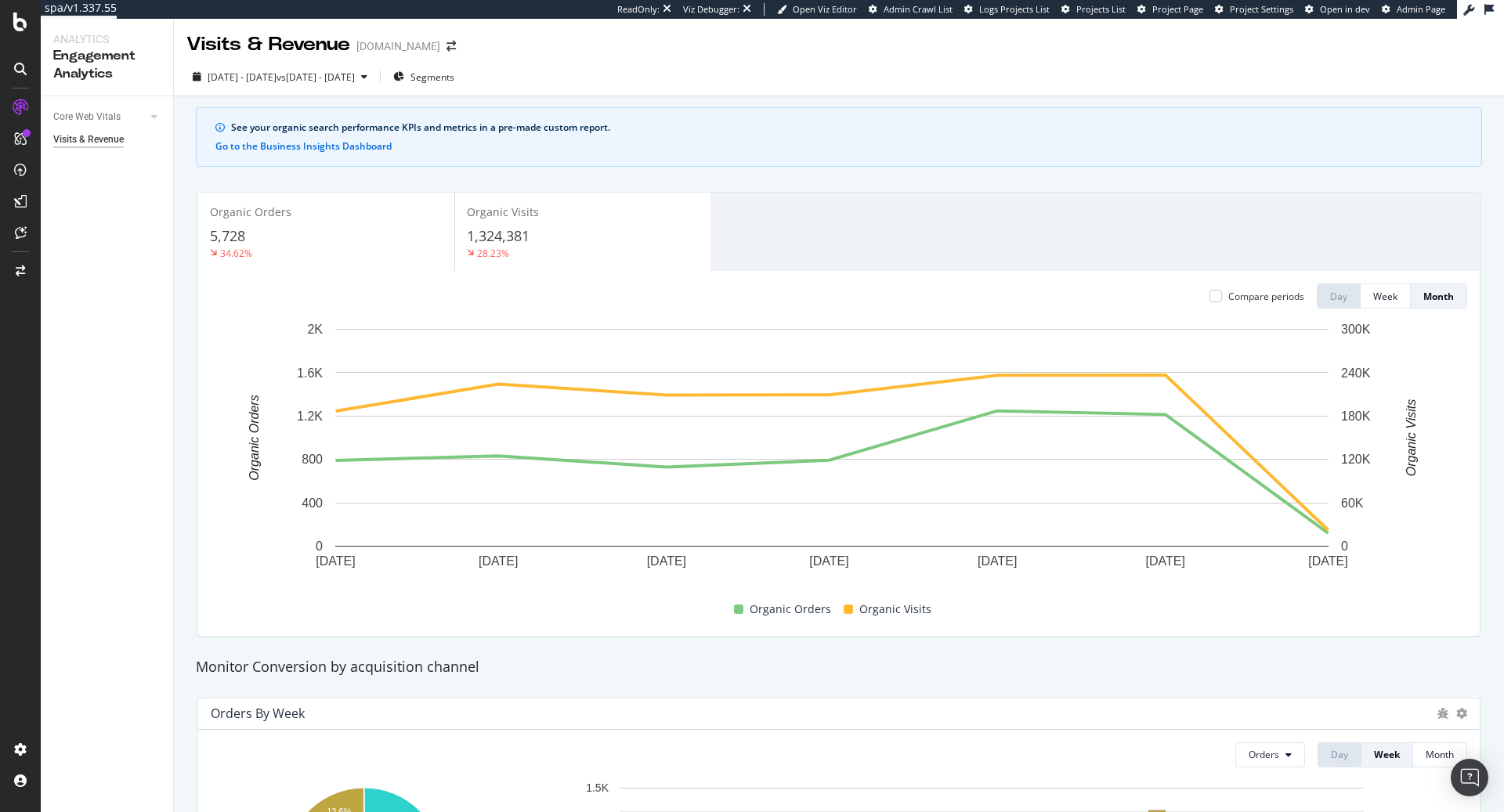
click at [553, 246] on div "28.23%" at bounding box center [583, 252] width 232 height 14
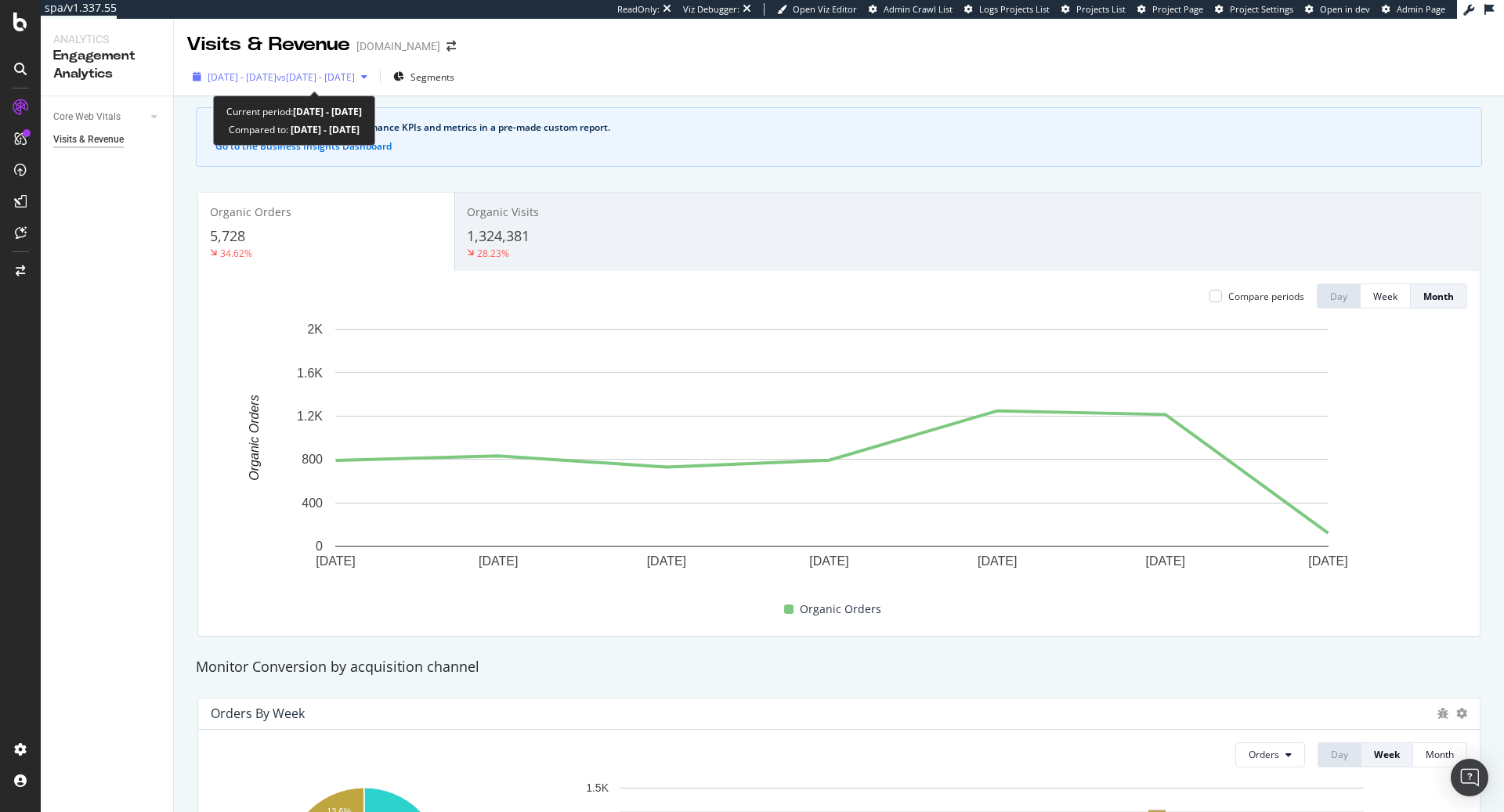
click at [355, 80] on span "vs [DATE] - [DATE]" at bounding box center [315, 77] width 78 height 13
drag, startPoint x: 1071, startPoint y: 145, endPoint x: 1137, endPoint y: 17, distance: 144.0
click at [1072, 145] on div "See your organic search performance KPIs and metrics in a pre-made custom repor…" at bounding box center [838, 137] width 1286 height 60
